Goal: Check status: Check status

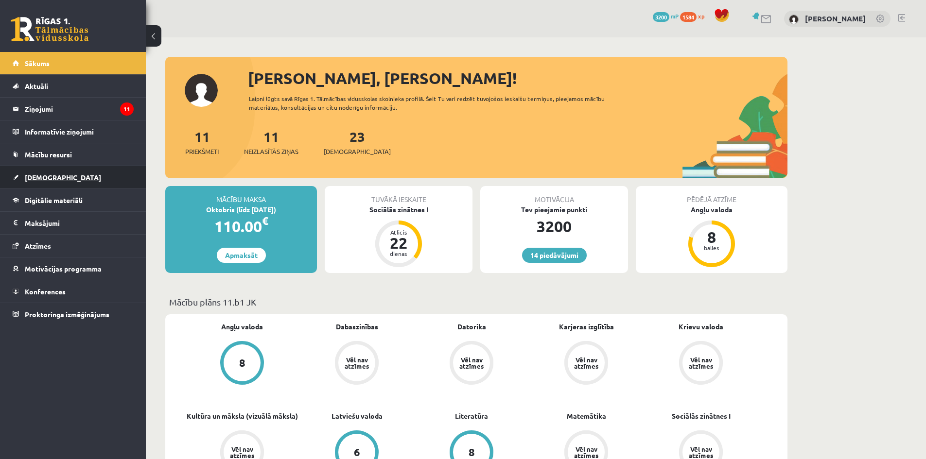
click at [23, 179] on link "[DEMOGRAPHIC_DATA]" at bounding box center [73, 177] width 121 height 22
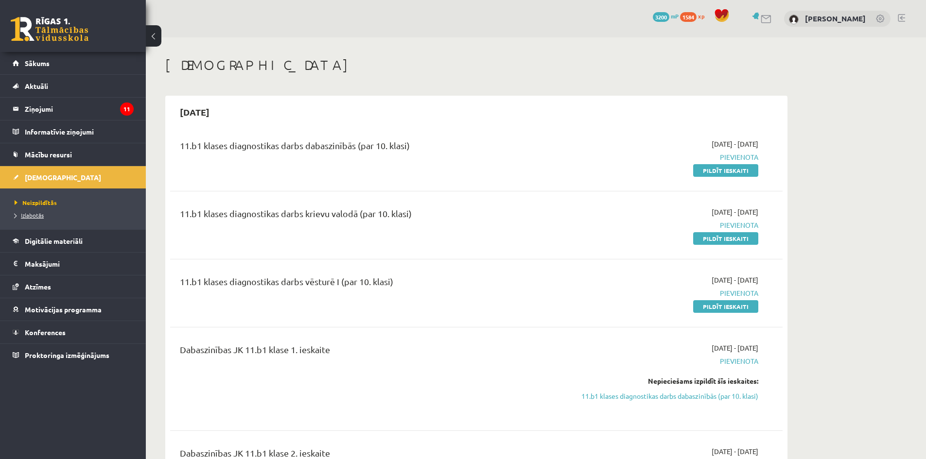
click at [37, 214] on span "Izlabotās" at bounding box center [29, 215] width 29 height 8
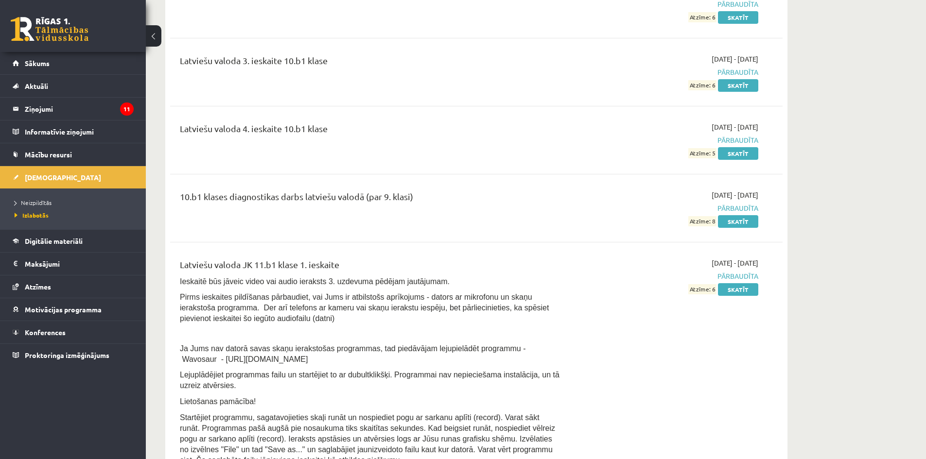
scroll to position [3401, 0]
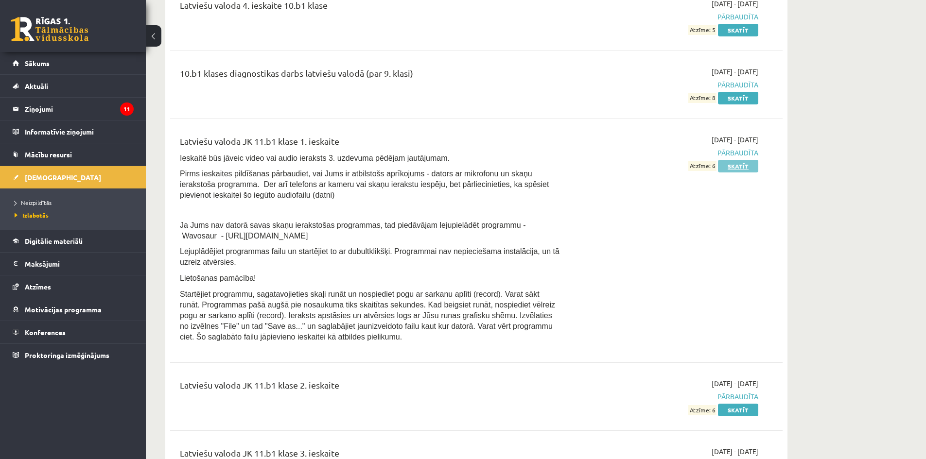
click at [744, 171] on link "Skatīt" at bounding box center [738, 166] width 40 height 13
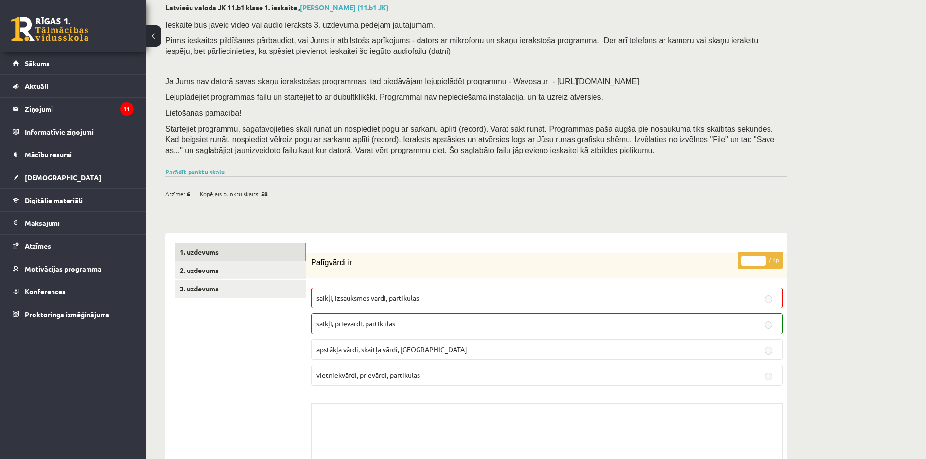
scroll to position [146, 0]
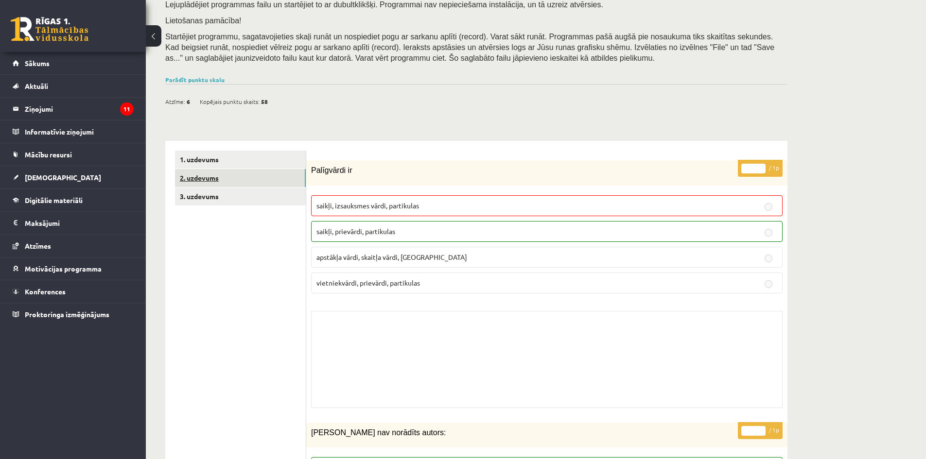
click at [228, 186] on link "2. uzdevums" at bounding box center [240, 178] width 131 height 18
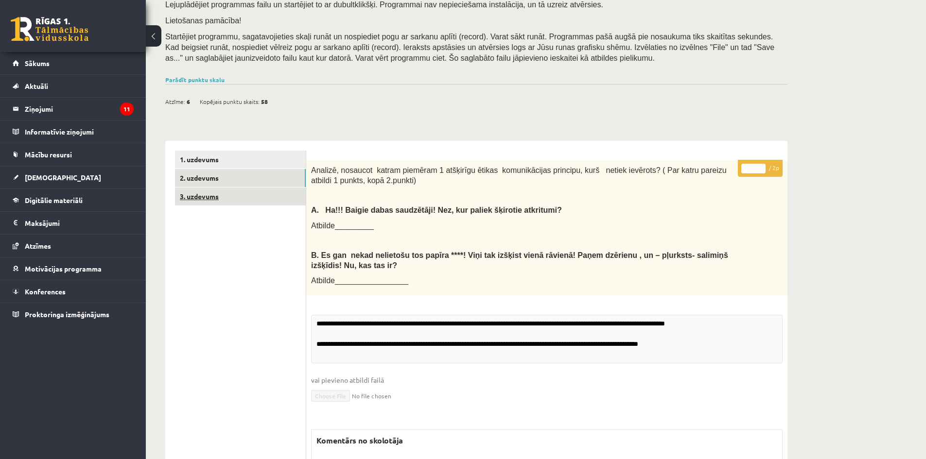
click at [208, 197] on link "3. uzdevums" at bounding box center [240, 197] width 131 height 18
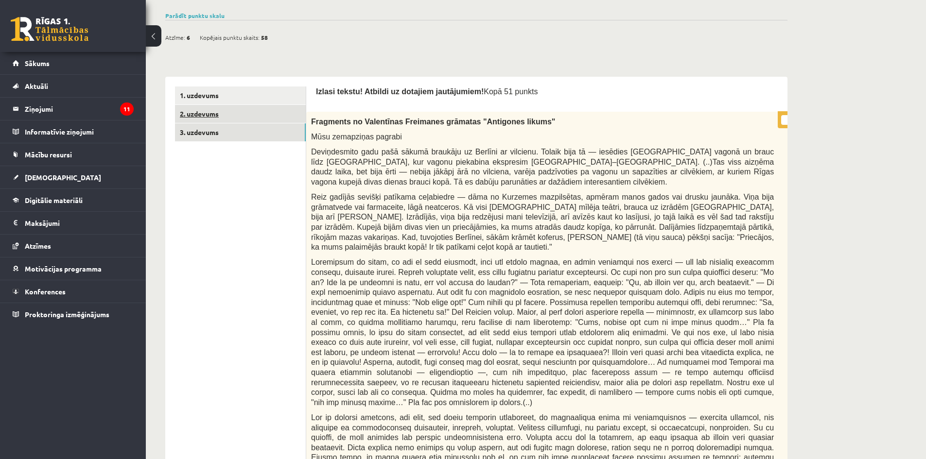
scroll to position [209, 0]
click at [201, 117] on link "2. uzdevums" at bounding box center [240, 114] width 131 height 18
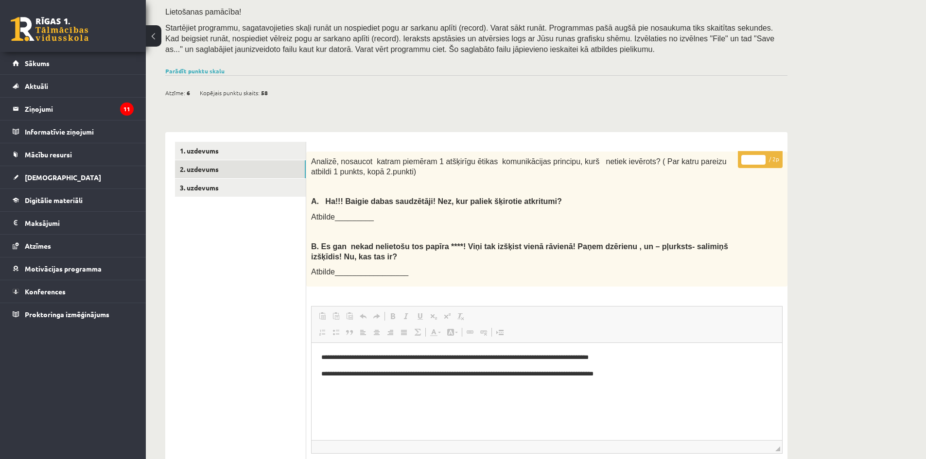
scroll to position [53, 0]
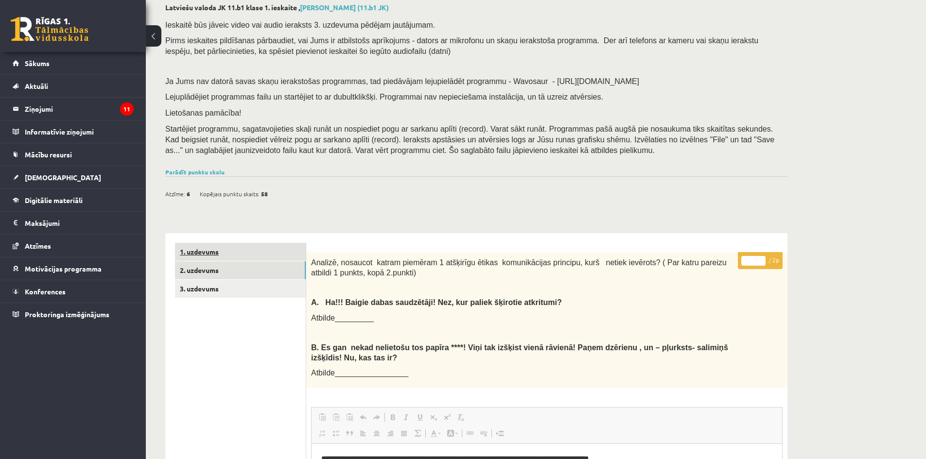
click at [227, 254] on link "1. uzdevums" at bounding box center [240, 252] width 131 height 18
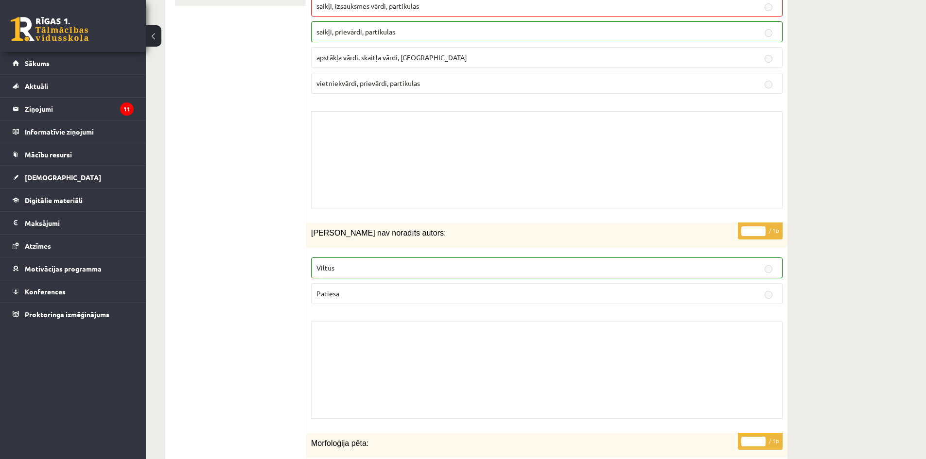
scroll to position [394, 0]
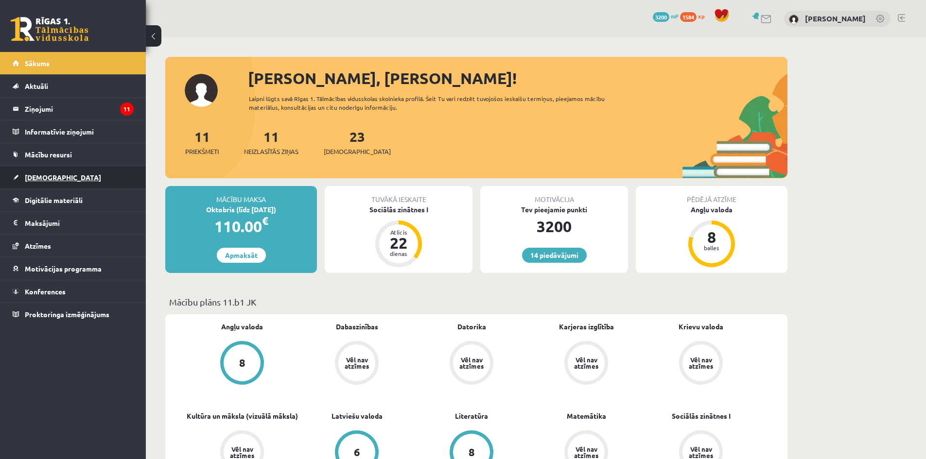
click at [26, 181] on link "[DEMOGRAPHIC_DATA]" at bounding box center [73, 177] width 121 height 22
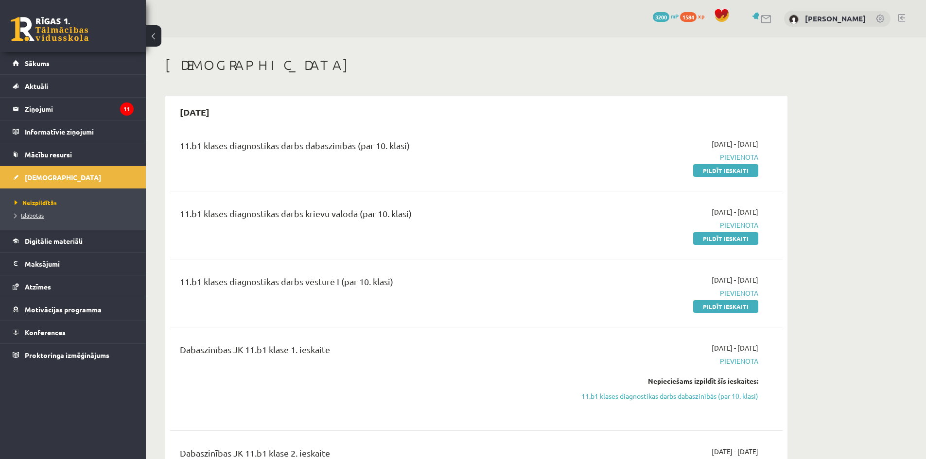
click at [37, 218] on span "Izlabotās" at bounding box center [29, 215] width 29 height 8
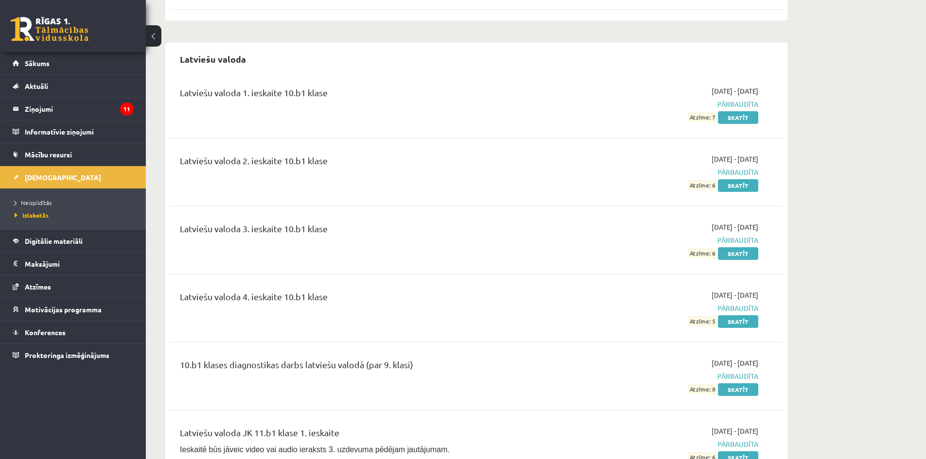
scroll to position [3401, 0]
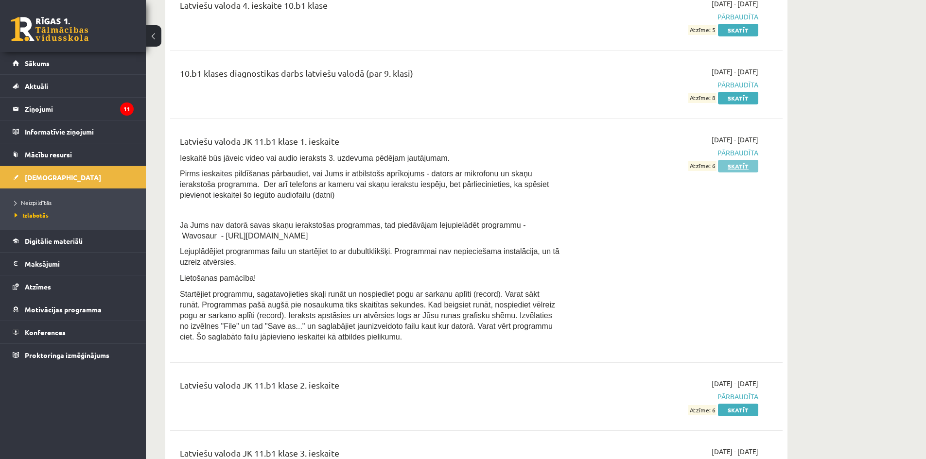
click at [722, 168] on link "Skatīt" at bounding box center [738, 166] width 40 height 13
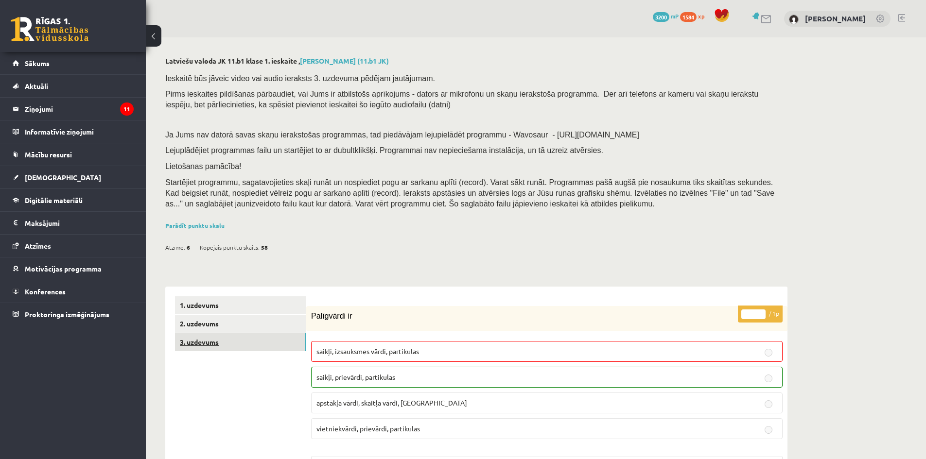
click at [207, 343] on link "3. uzdevums" at bounding box center [240, 342] width 131 height 18
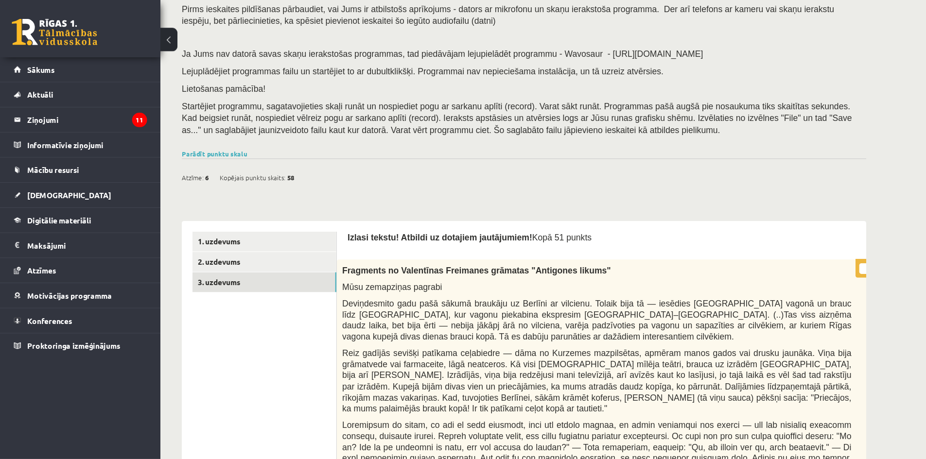
scroll to position [86, 0]
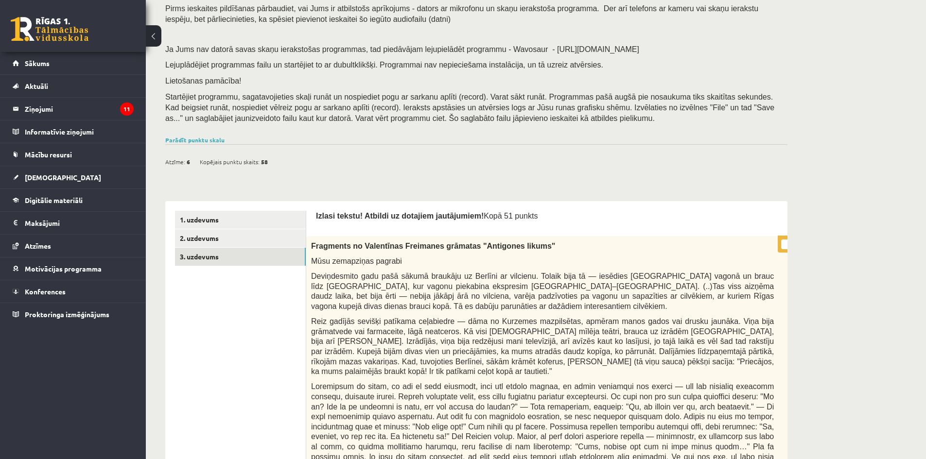
click at [781, 242] on p "* / 0p" at bounding box center [799, 244] width 45 height 17
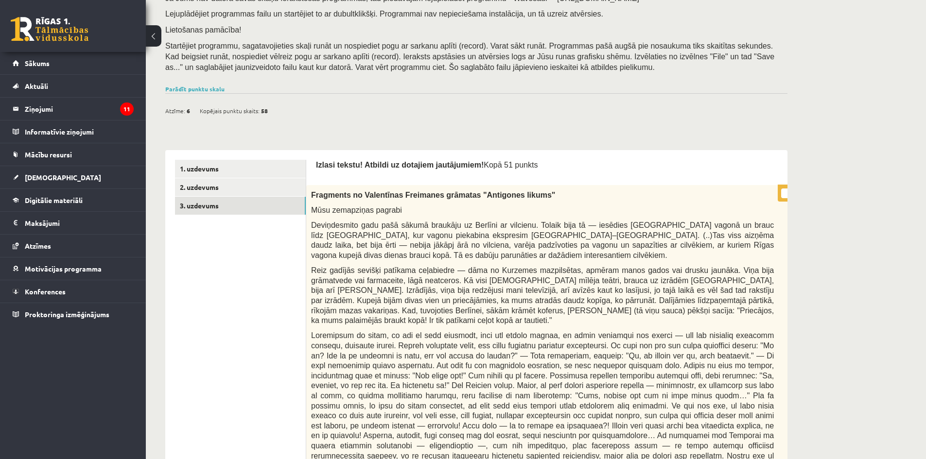
scroll to position [183, 0]
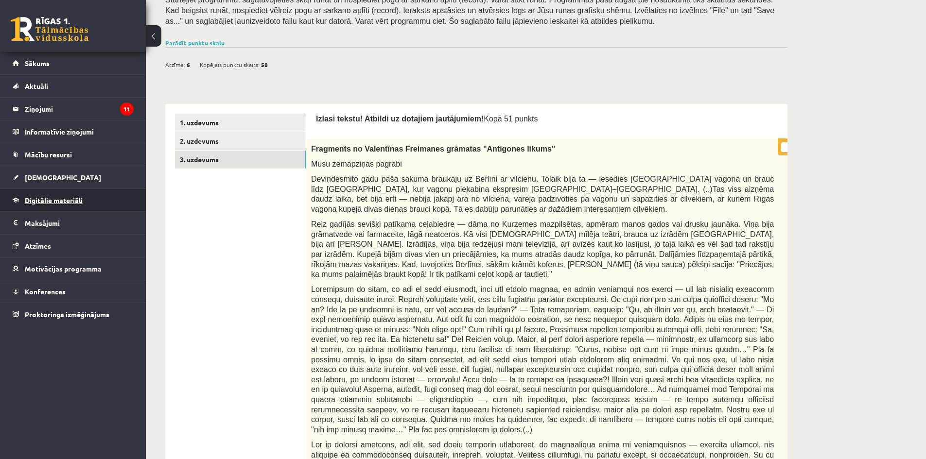
click at [37, 200] on span "Digitālie materiāli" at bounding box center [54, 200] width 58 height 9
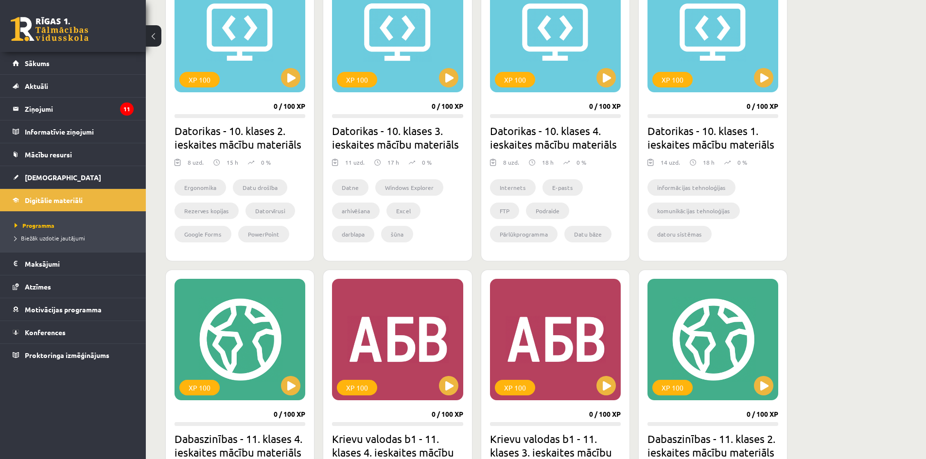
scroll to position [328, 0]
